Goal: Task Accomplishment & Management: Manage account settings

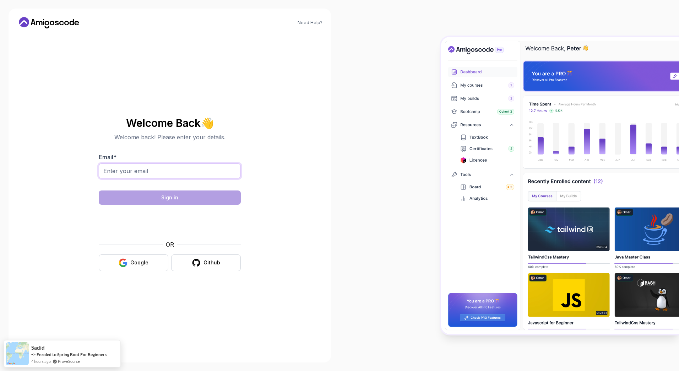
click at [220, 170] on input "Email *" at bounding box center [170, 170] width 142 height 15
type input "ann.bergman@knowit.se"
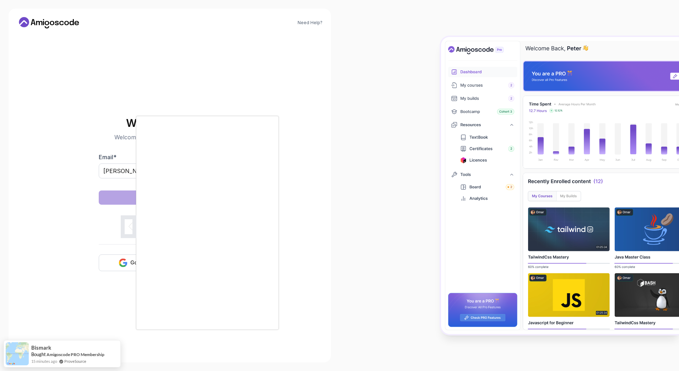
click at [443, 126] on body "Need Help? Welcome Back 👋 Welcome back! Please enter your details. Email * ann.…" at bounding box center [339, 185] width 679 height 371
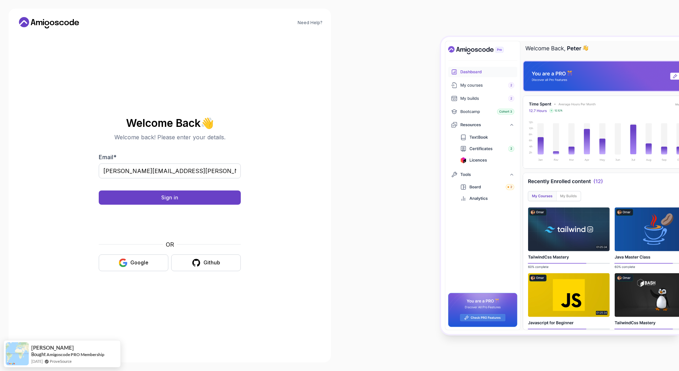
click at [176, 189] on form "Email * ann.bergman@knowit.se Sign in OR Google Github" at bounding box center [170, 212] width 142 height 118
click at [175, 194] on div "Sign in" at bounding box center [169, 197] width 17 height 7
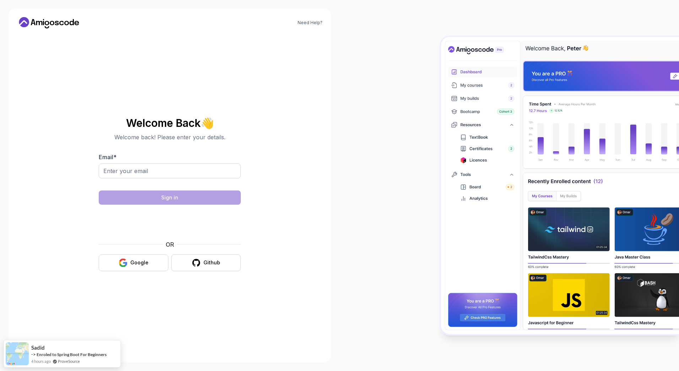
click at [497, 203] on img at bounding box center [560, 185] width 238 height 297
